Goal: Transaction & Acquisition: Purchase product/service

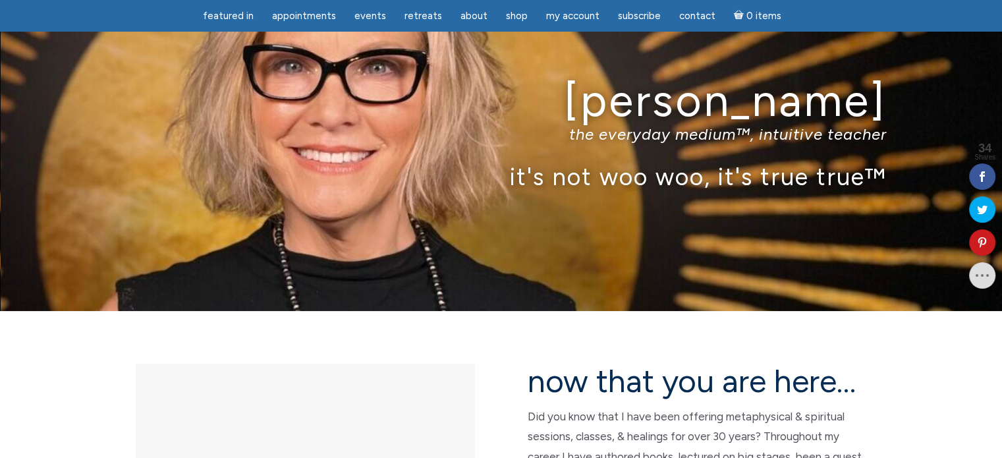
scroll to position [70, 0]
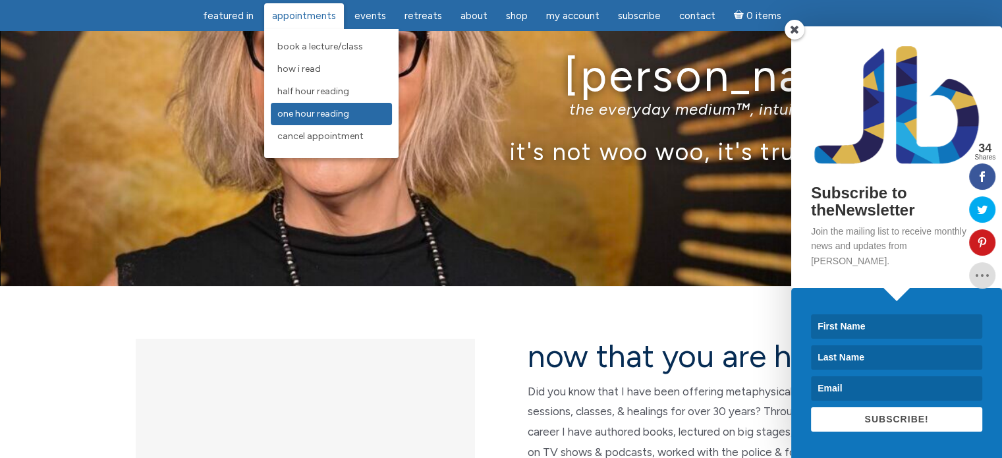
click at [311, 116] on span "One Hour Reading" at bounding box center [313, 113] width 72 height 11
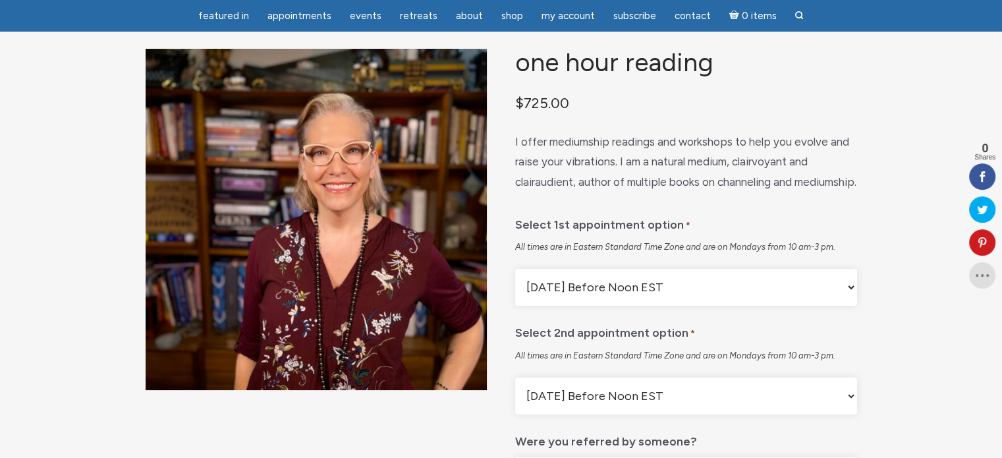
scroll to position [95, 0]
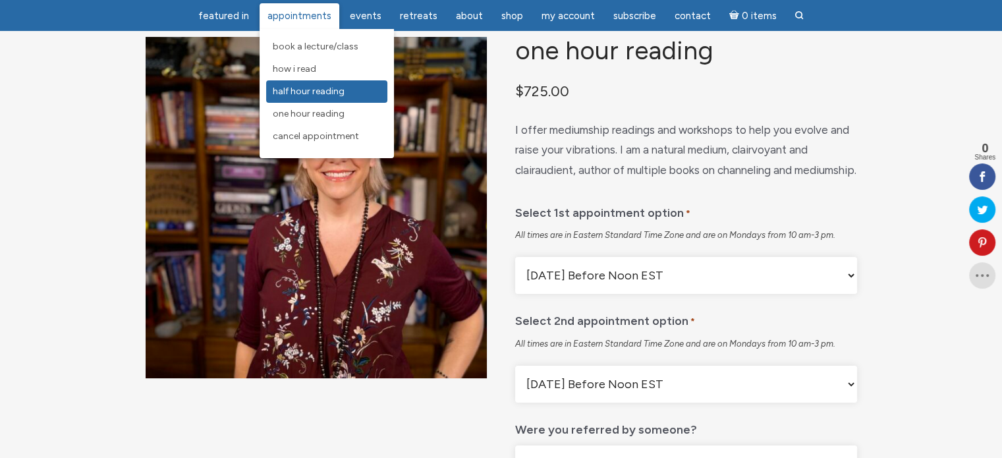
click at [321, 93] on span "Half Hour Reading" at bounding box center [309, 91] width 72 height 11
